Goal: Information Seeking & Learning: Learn about a topic

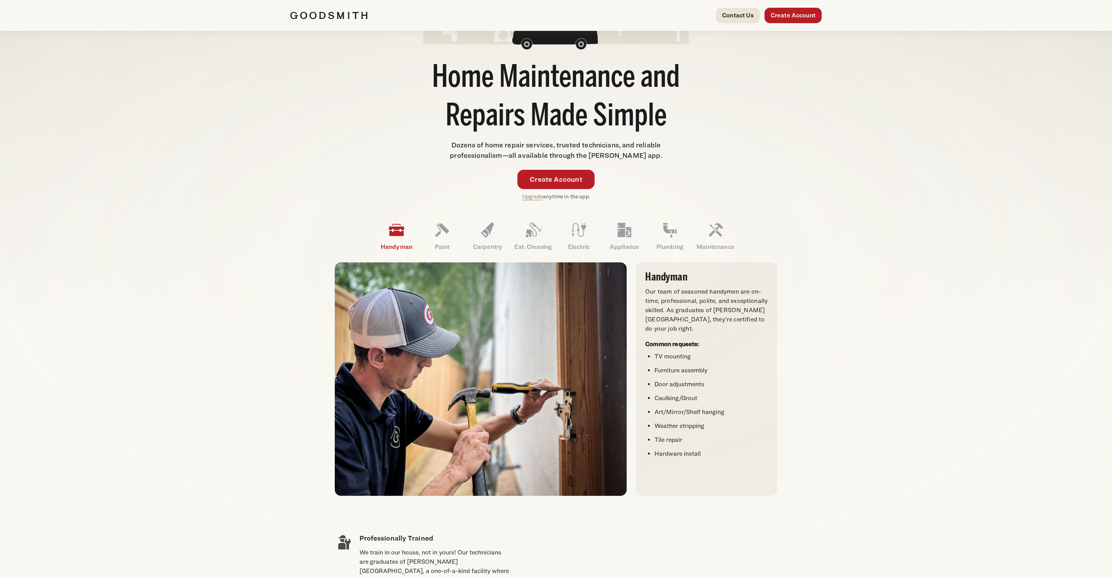
scroll to position [54, 0]
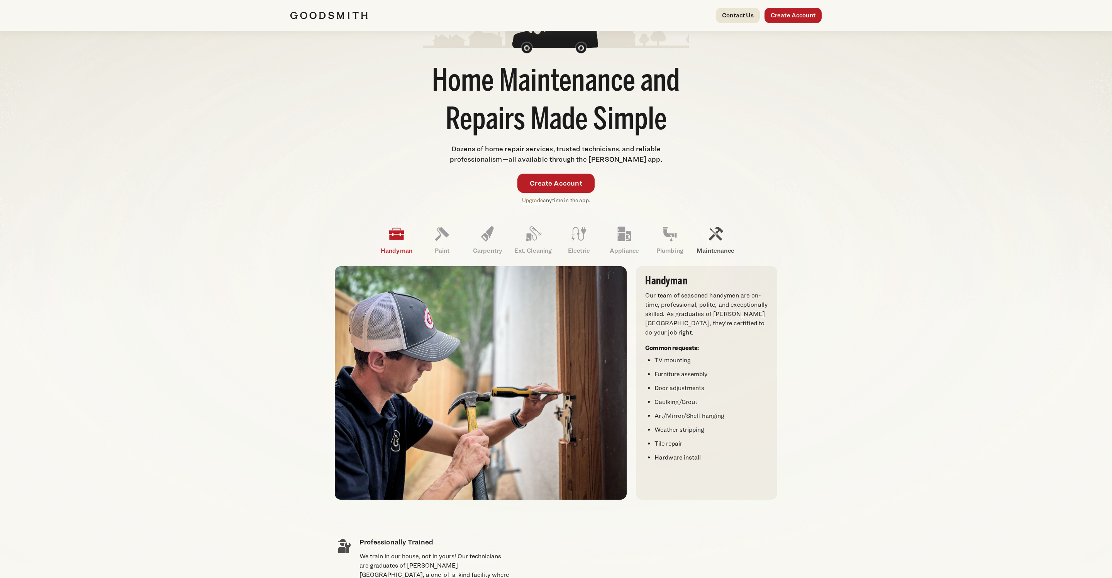
click at [719, 235] on icon at bounding box center [715, 234] width 19 height 19
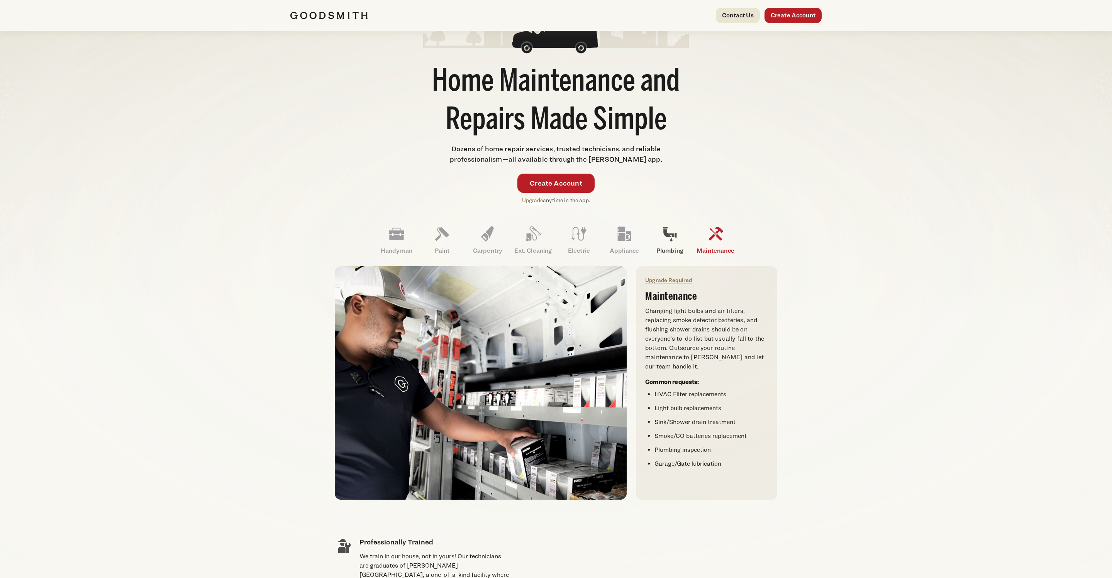
click at [674, 235] on icon at bounding box center [670, 234] width 14 height 14
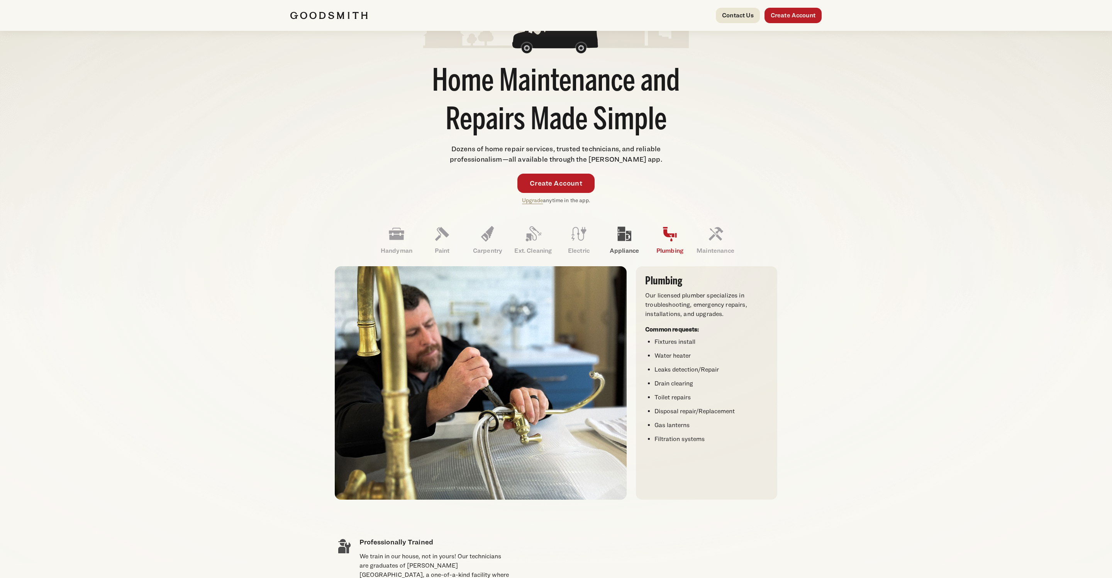
click at [621, 237] on icon at bounding box center [625, 234] width 14 height 14
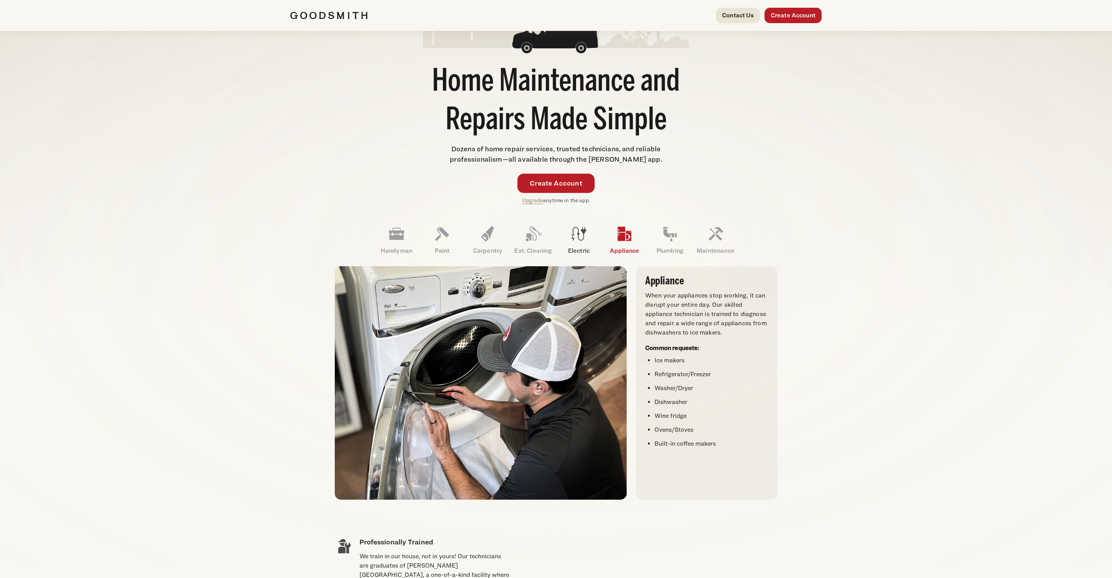
click at [578, 233] on icon at bounding box center [578, 234] width 15 height 14
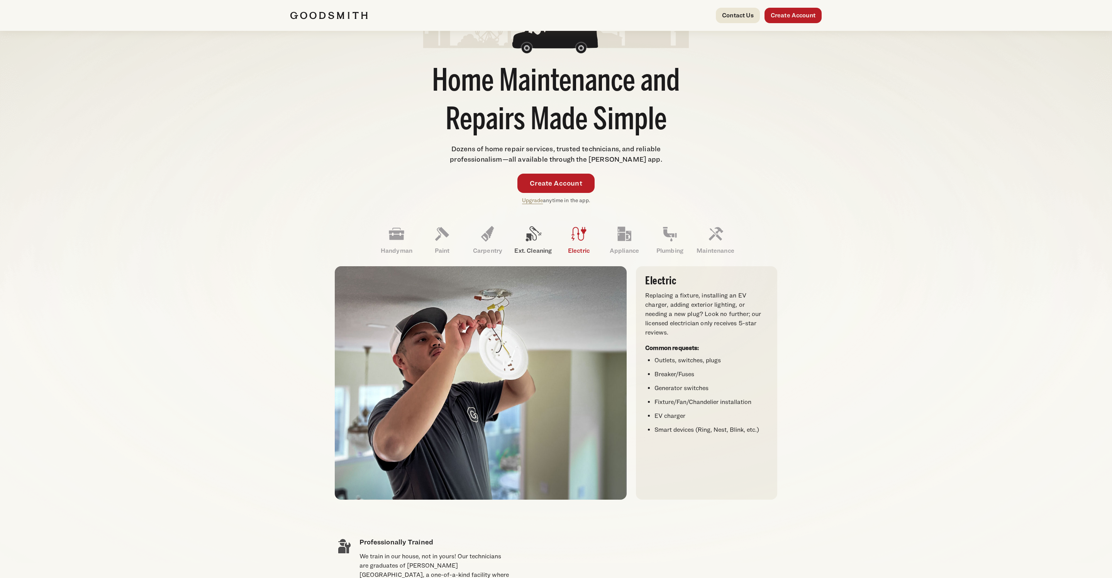
click at [533, 236] on icon at bounding box center [533, 234] width 19 height 19
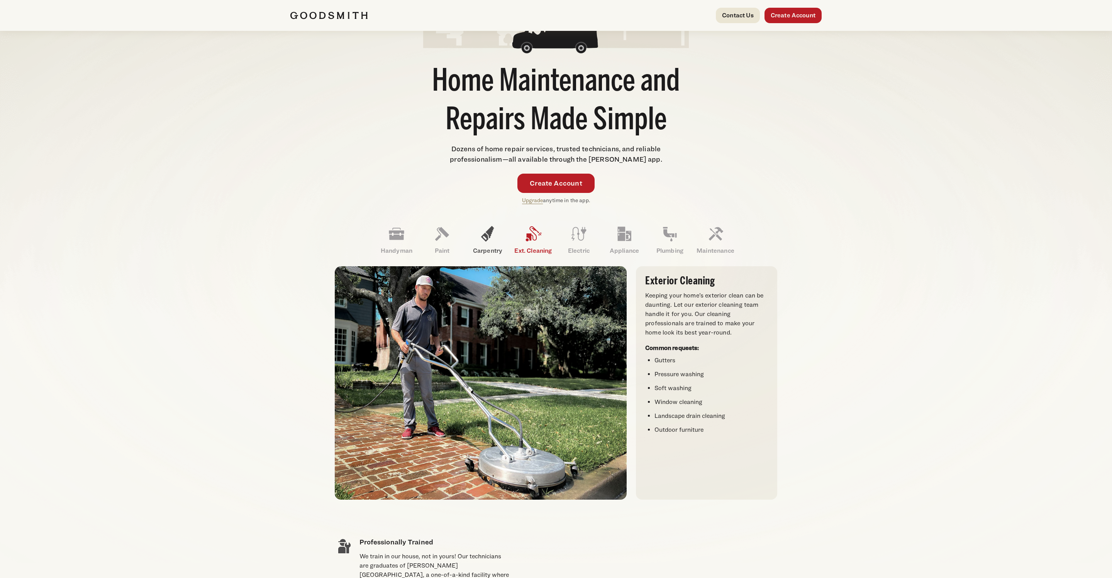
click at [492, 235] on icon at bounding box center [487, 234] width 19 height 19
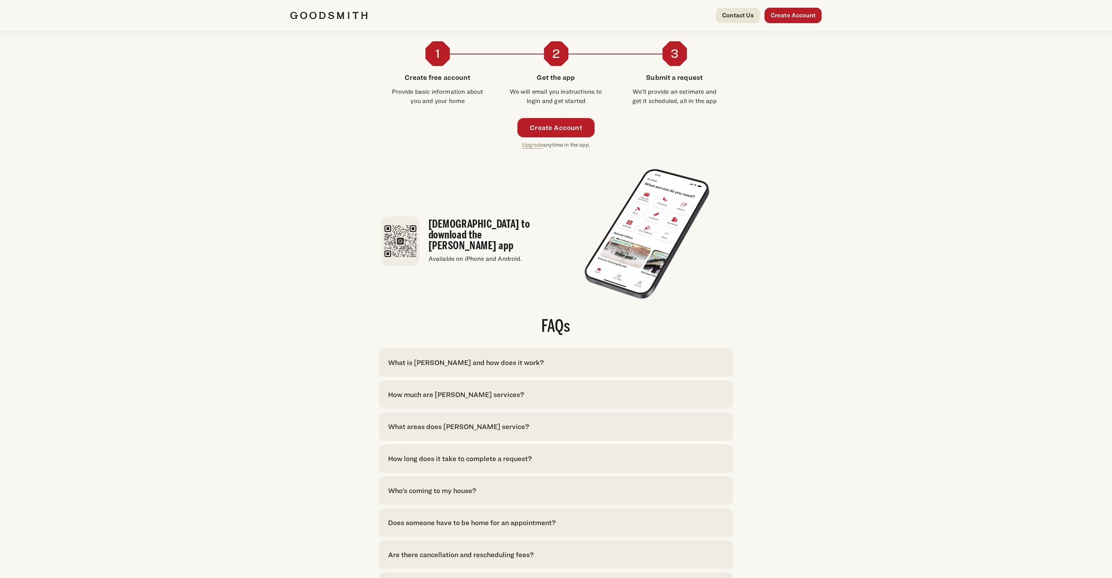
scroll to position [1277, 0]
click at [455, 366] on div "What is Goodsmith and how does it work?" at bounding box center [466, 361] width 156 height 10
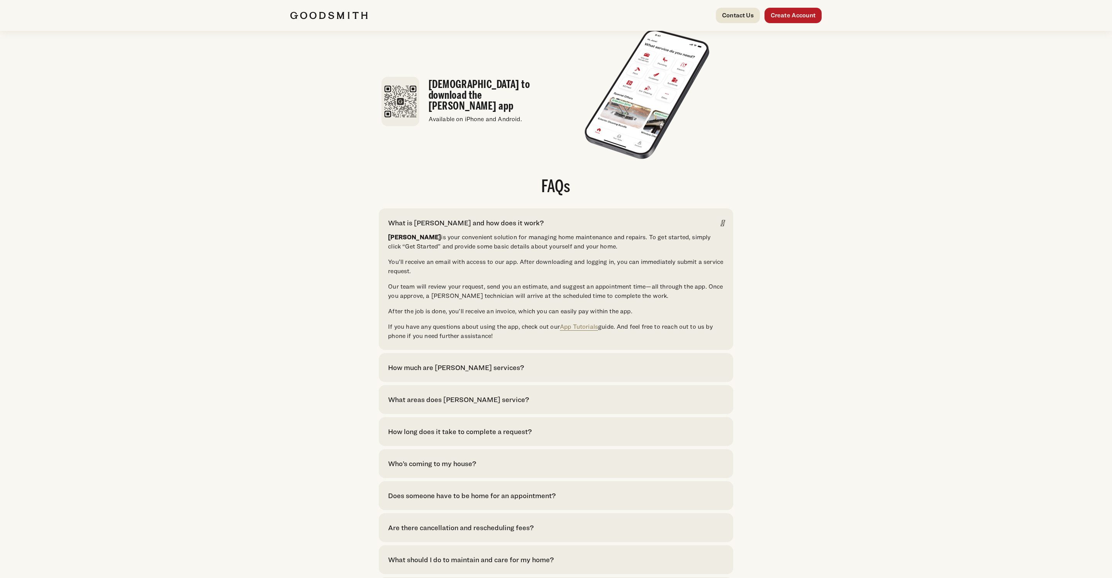
scroll to position [1420, 0]
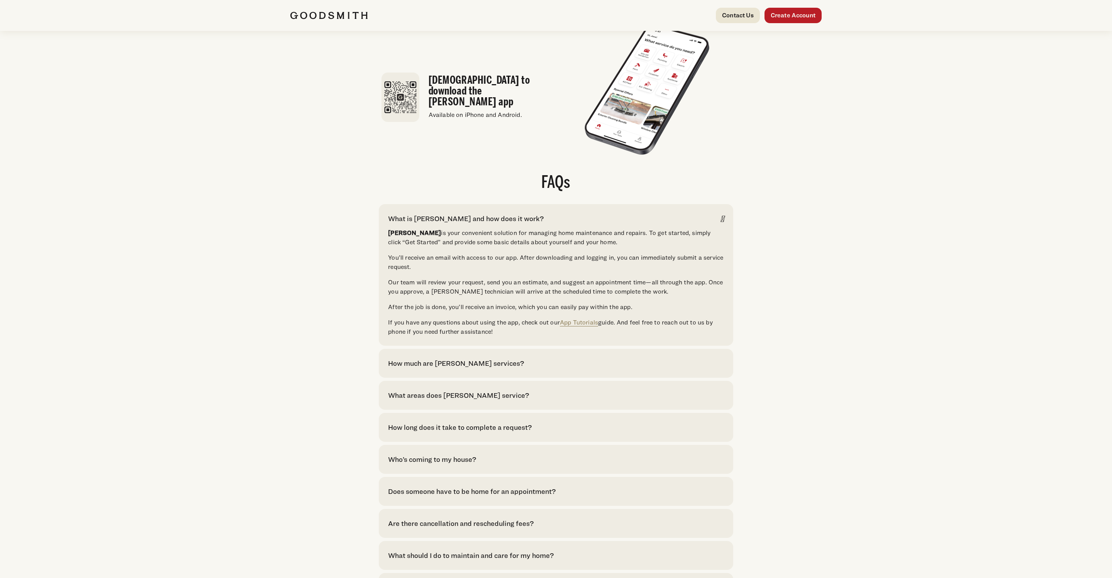
click at [455, 369] on div "How much are Goodsmith services?" at bounding box center [456, 363] width 136 height 10
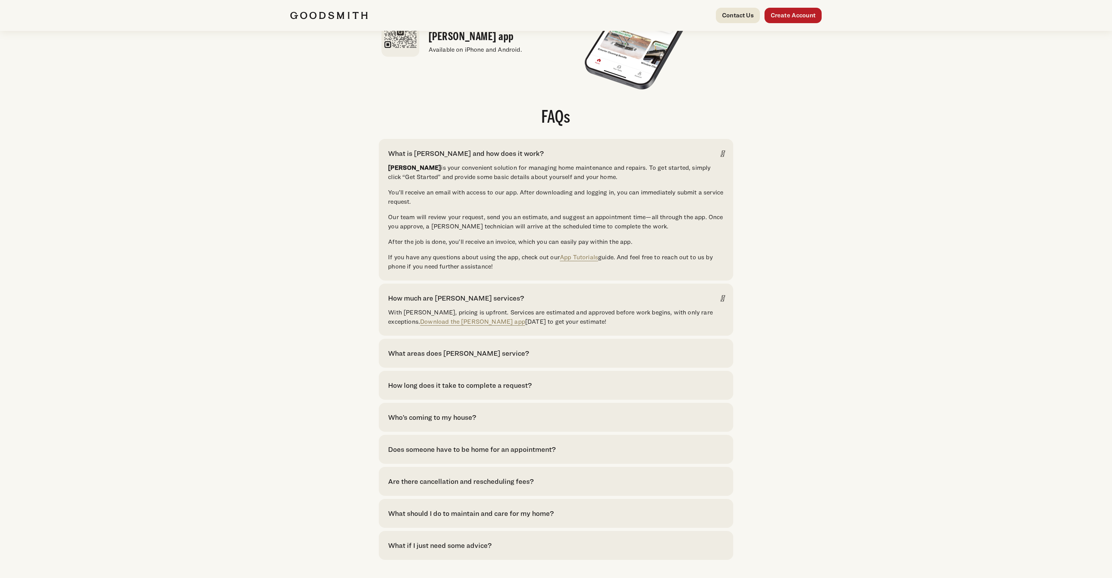
scroll to position [1486, 0]
click at [454, 357] on div "What areas does Goodsmith service?" at bounding box center [458, 352] width 141 height 10
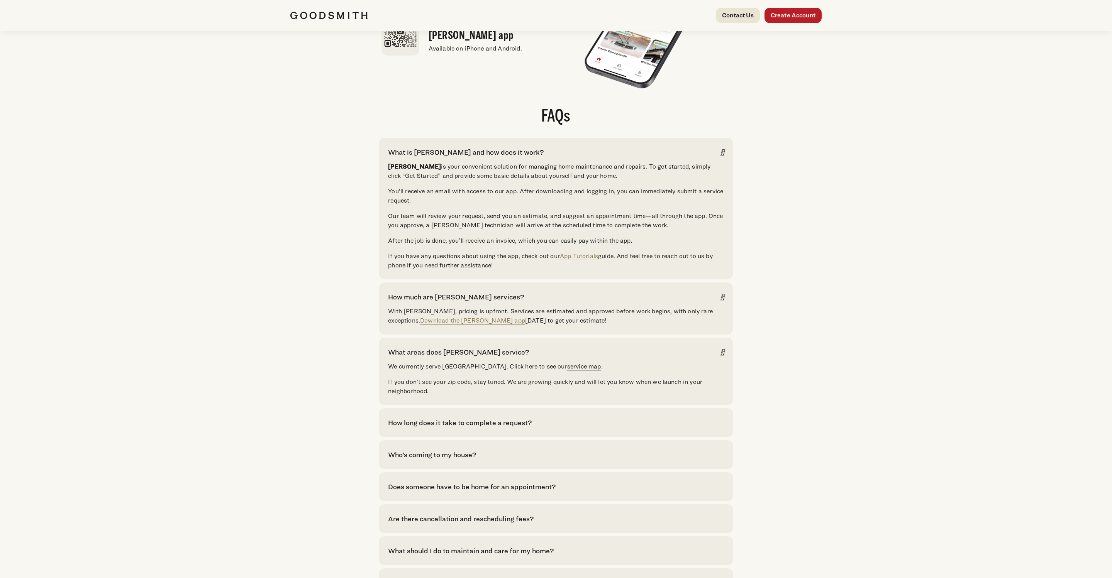
click at [567, 370] on link "service map" at bounding box center [584, 366] width 34 height 7
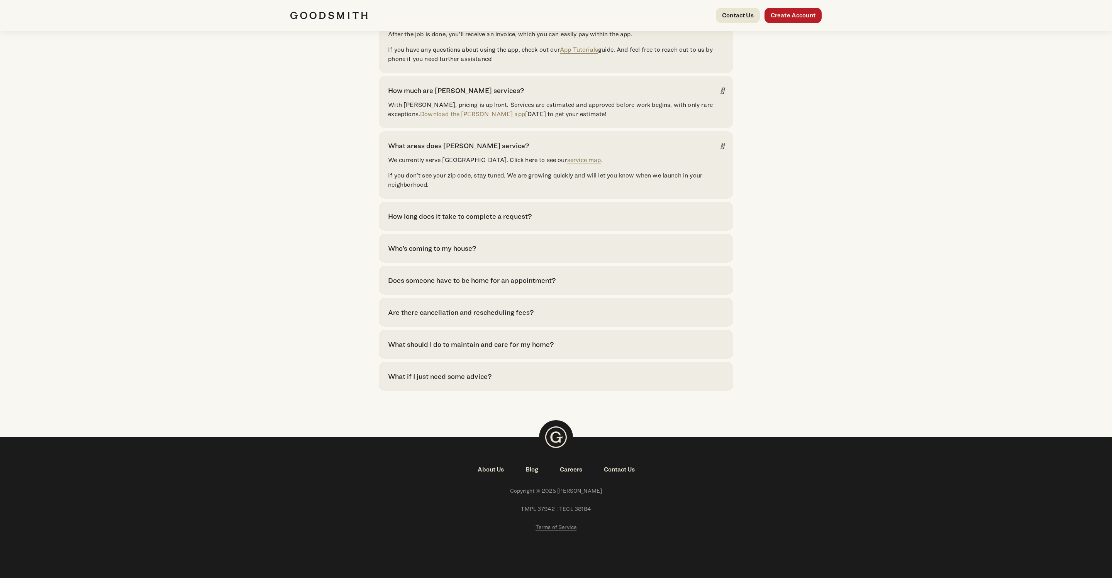
scroll to position [1709, 0]
click at [623, 472] on link "Contact Us" at bounding box center [619, 469] width 52 height 9
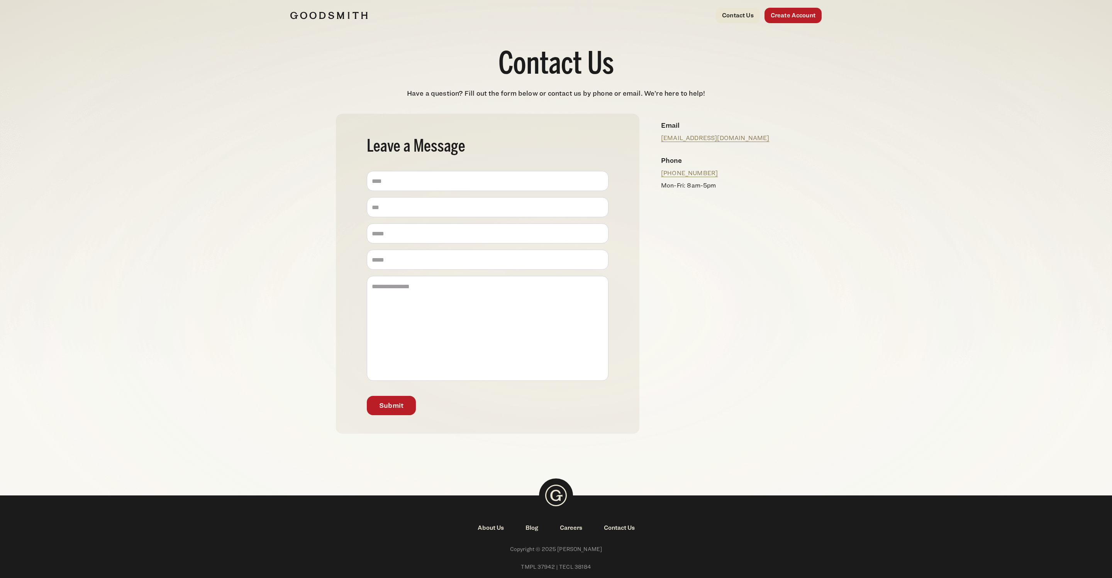
click at [496, 529] on link "About Us" at bounding box center [491, 527] width 48 height 9
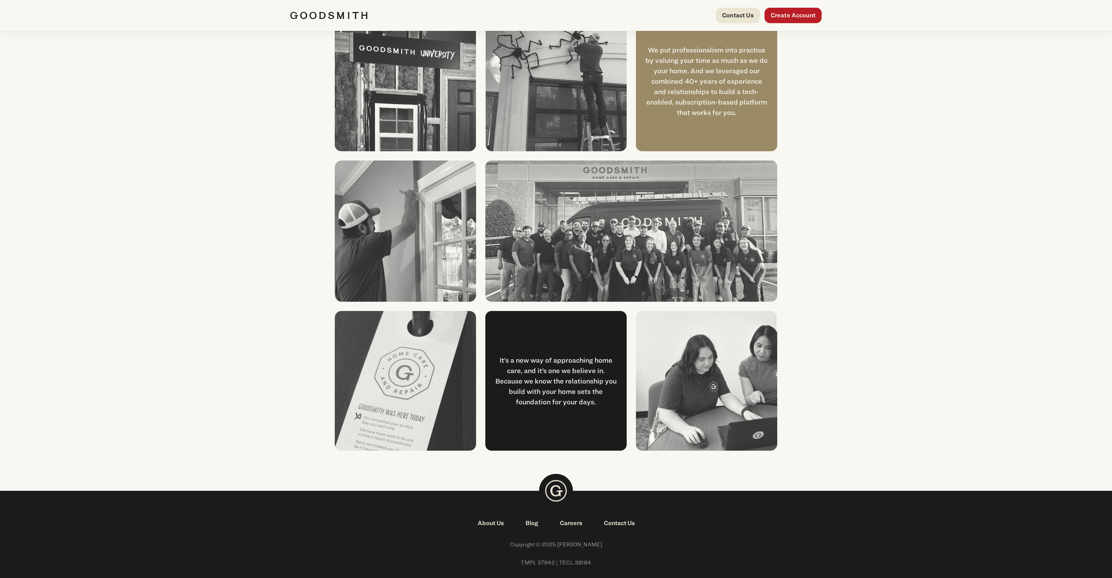
scroll to position [730, 0]
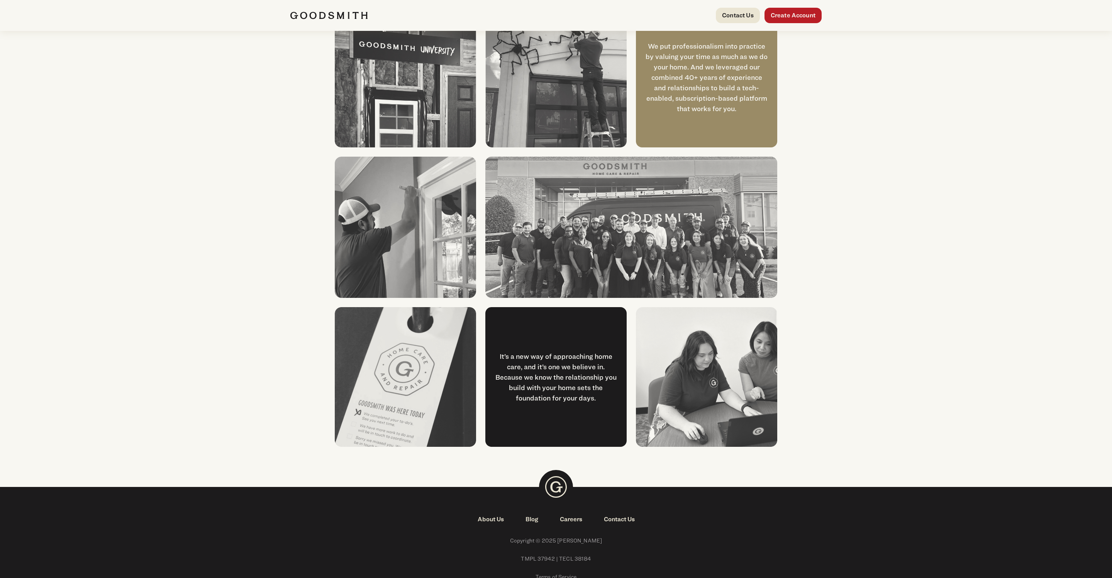
click at [624, 518] on link "Contact Us" at bounding box center [619, 519] width 52 height 9
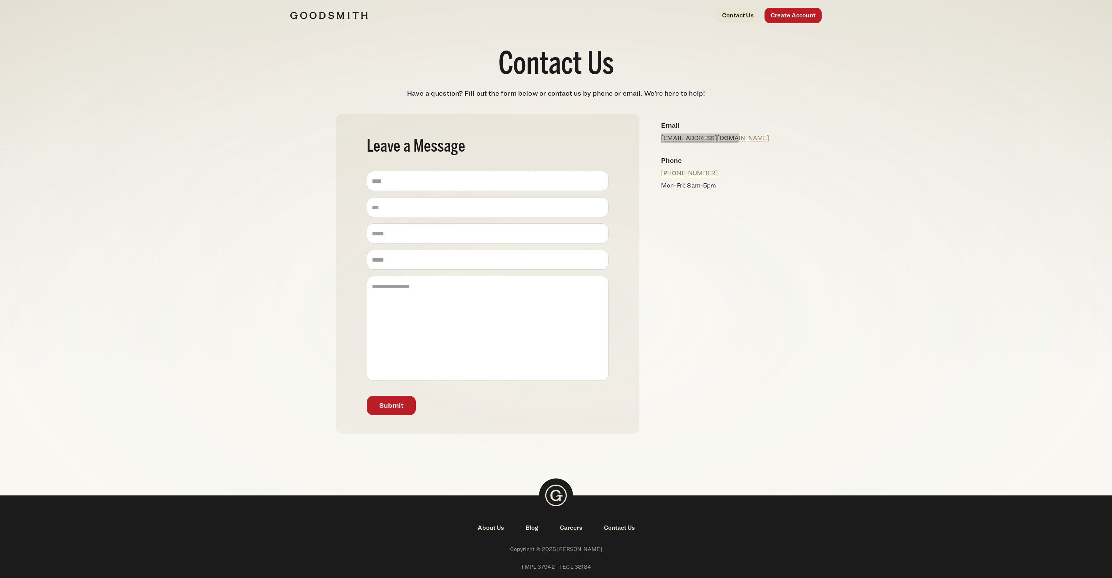
drag, startPoint x: 689, startPoint y: 137, endPoint x: 276, endPoint y: 29, distance: 427.7
click at [0, 0] on body "**********" at bounding box center [556, 318] width 1112 height 636
